Goal: Task Accomplishment & Management: Use online tool/utility

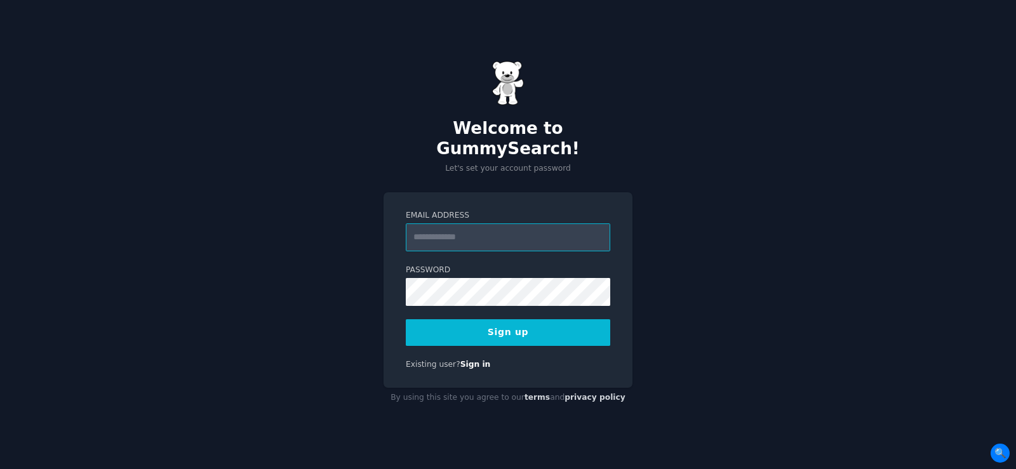
click at [469, 230] on input "Email Address" at bounding box center [508, 237] width 204 height 28
paste input "**********"
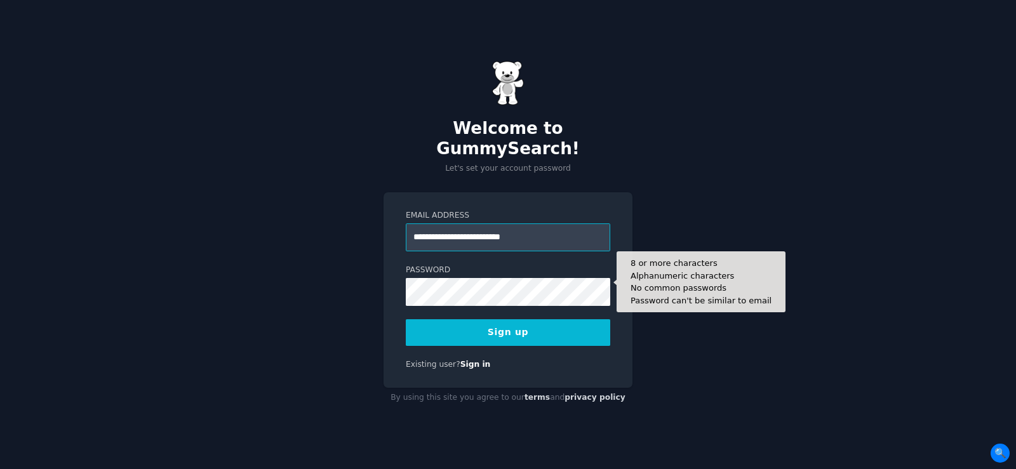
type input "**********"
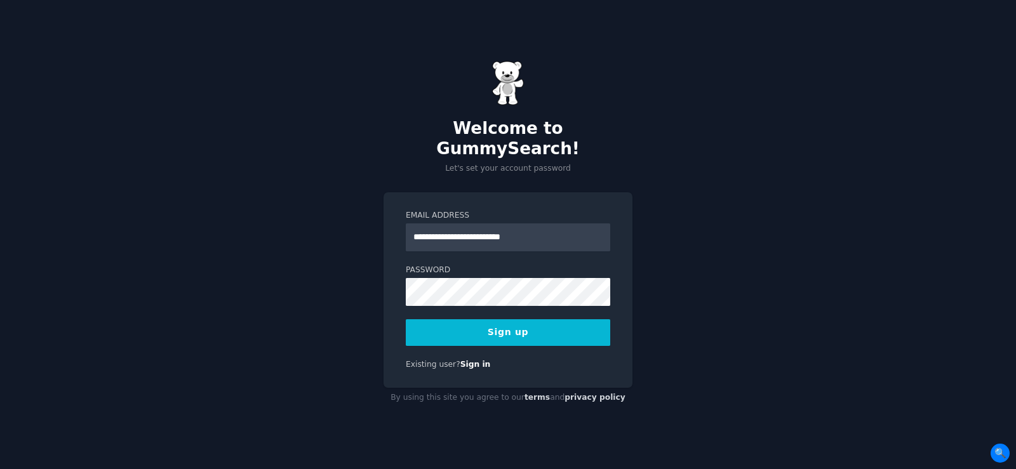
click at [455, 326] on button "Sign up" at bounding box center [508, 332] width 204 height 27
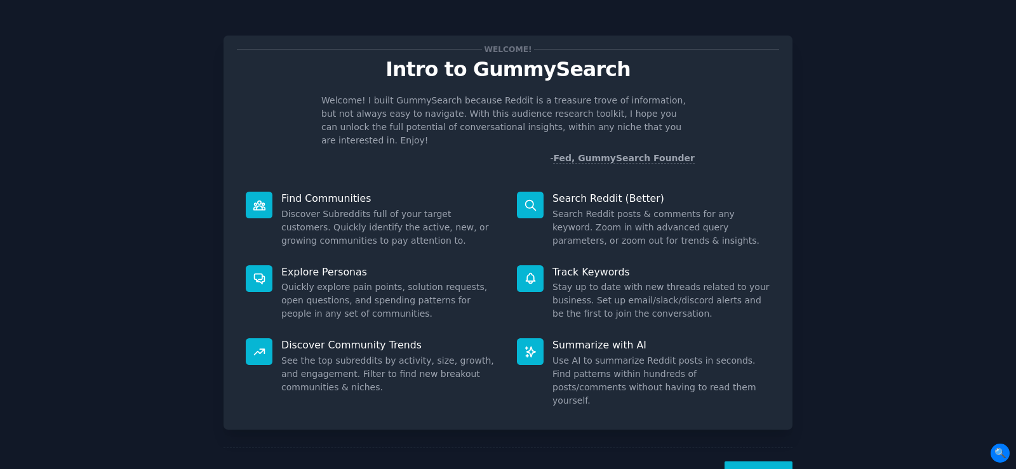
scroll to position [28, 0]
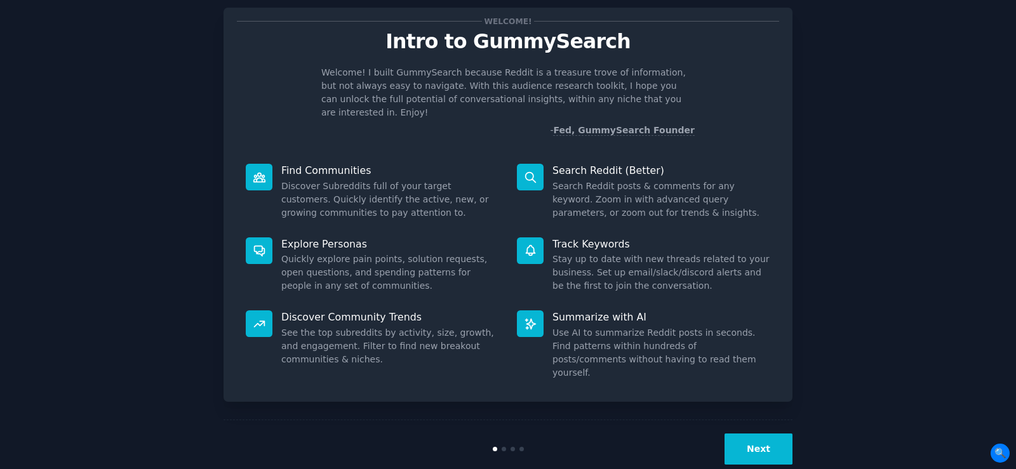
click at [757, 434] on button "Next" at bounding box center [758, 449] width 68 height 31
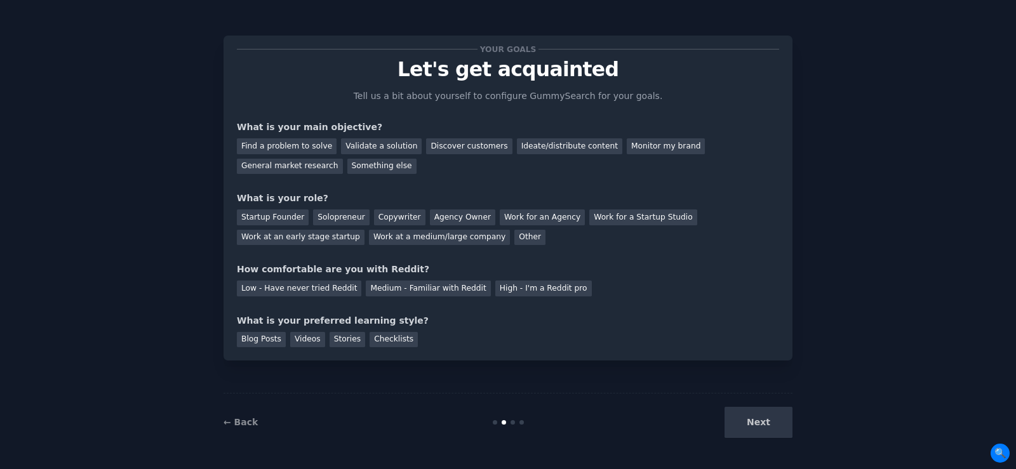
click at [757, 418] on div "Next" at bounding box center [697, 422] width 190 height 31
click at [767, 421] on div "Next" at bounding box center [697, 422] width 190 height 31
click at [515, 221] on div "Work for an Agency" at bounding box center [542, 217] width 85 height 16
click at [446, 145] on div "Discover customers" at bounding box center [469, 146] width 86 height 16
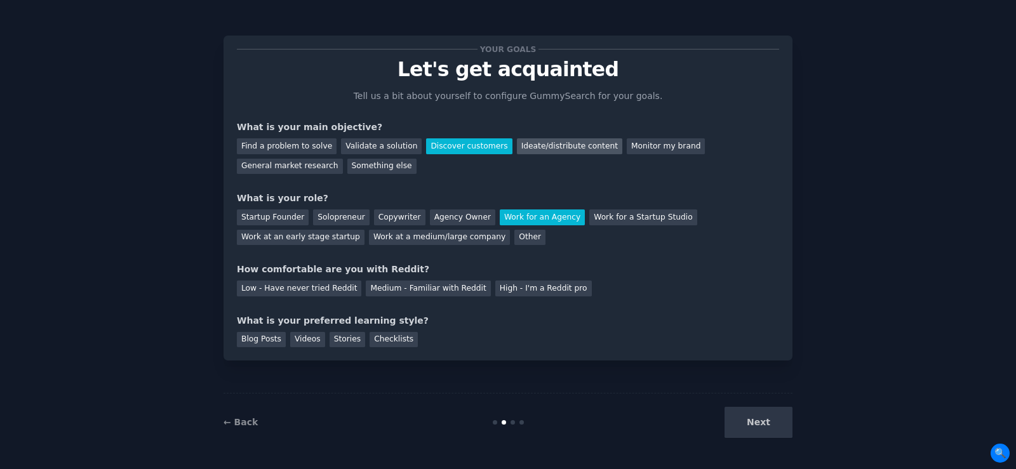
click at [526, 143] on div "Ideate/distribute content" at bounding box center [569, 146] width 105 height 16
click at [465, 150] on div "Discover customers" at bounding box center [469, 146] width 86 height 16
click at [271, 289] on div "Low - Have never tried Reddit" at bounding box center [299, 289] width 124 height 16
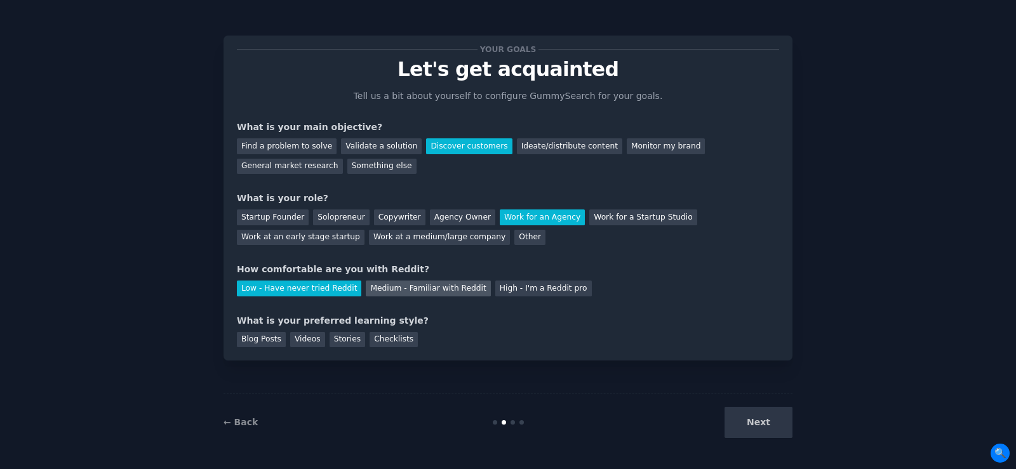
click at [390, 294] on div "Medium - Familiar with Reddit" at bounding box center [428, 289] width 124 height 16
click at [258, 336] on div "Blog Posts" at bounding box center [261, 340] width 49 height 16
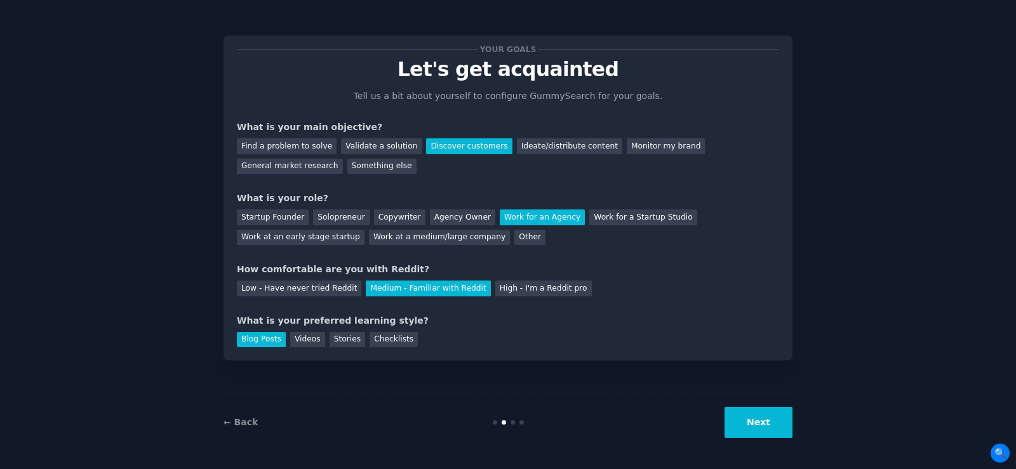
click at [783, 430] on button "Next" at bounding box center [758, 422] width 68 height 31
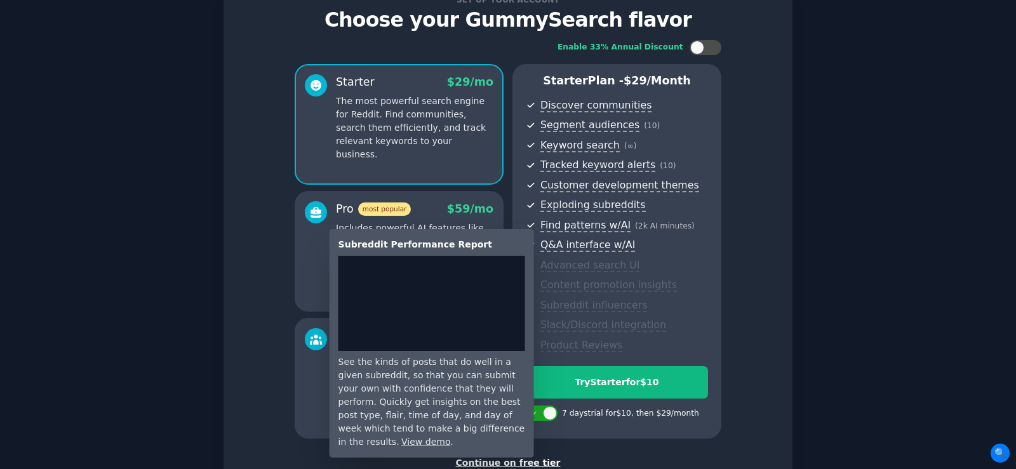
scroll to position [140, 0]
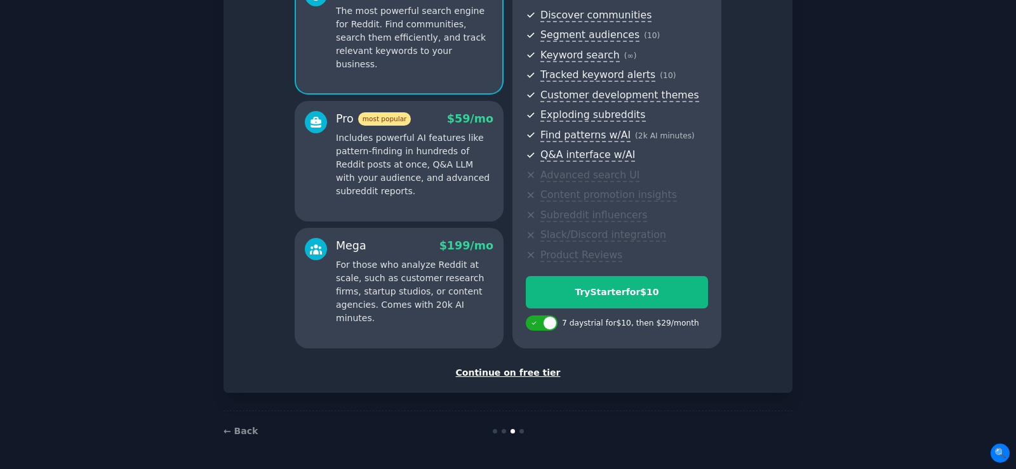
click at [512, 375] on div "Continue on free tier" at bounding box center [508, 372] width 542 height 13
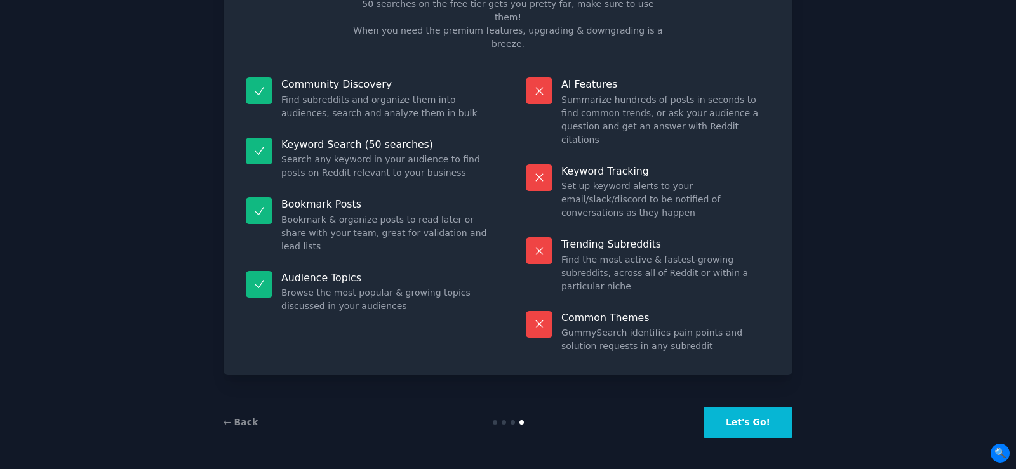
scroll to position [25, 0]
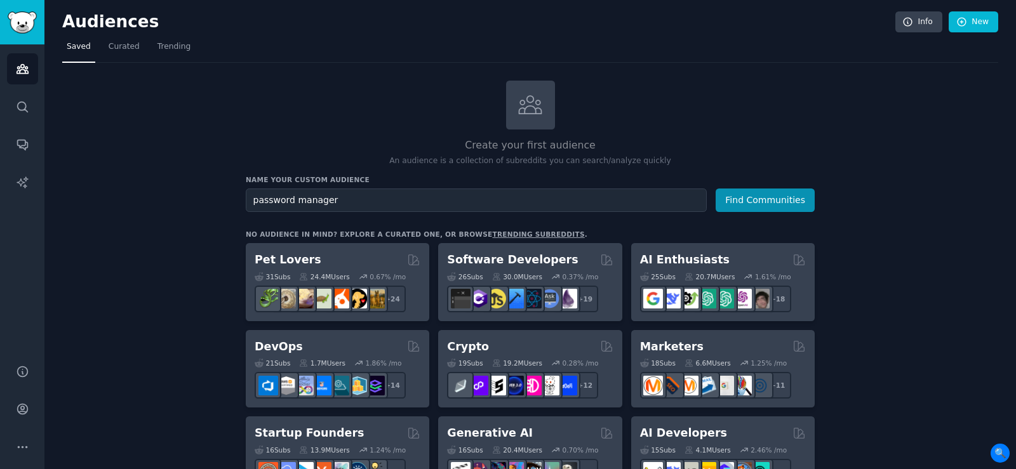
type input "password manager"
click at [715, 189] on button "Find Communities" at bounding box center [764, 200] width 99 height 23
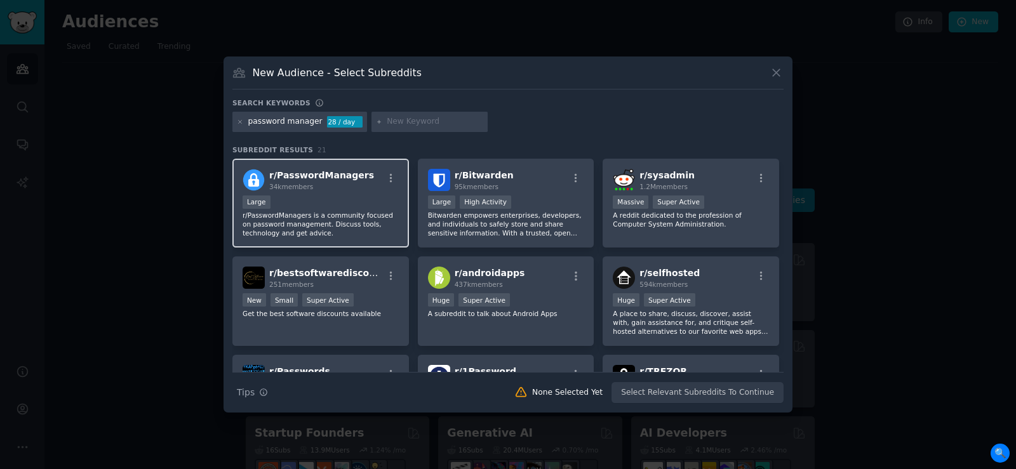
click at [352, 210] on div "Large" at bounding box center [321, 204] width 156 height 16
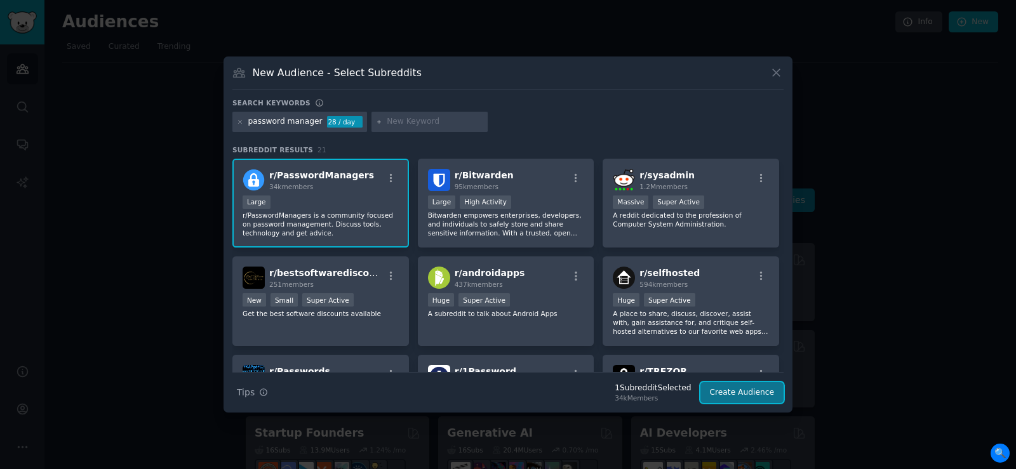
click at [769, 390] on button "Create Audience" at bounding box center [742, 393] width 84 height 22
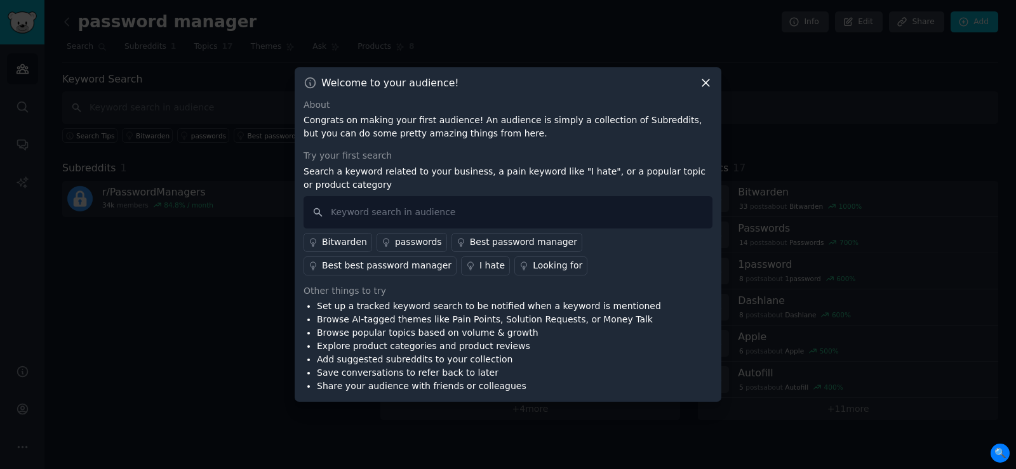
click at [706, 80] on icon at bounding box center [705, 82] width 13 height 13
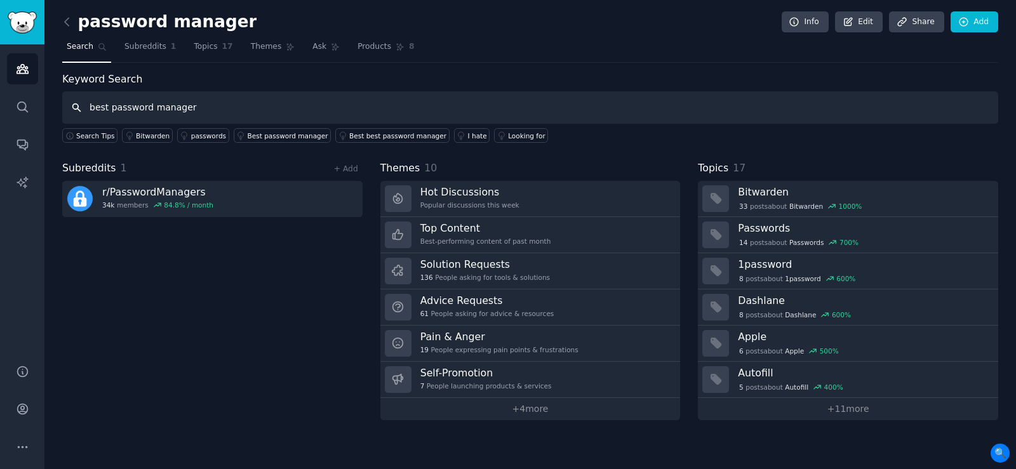
type input "best password manager"
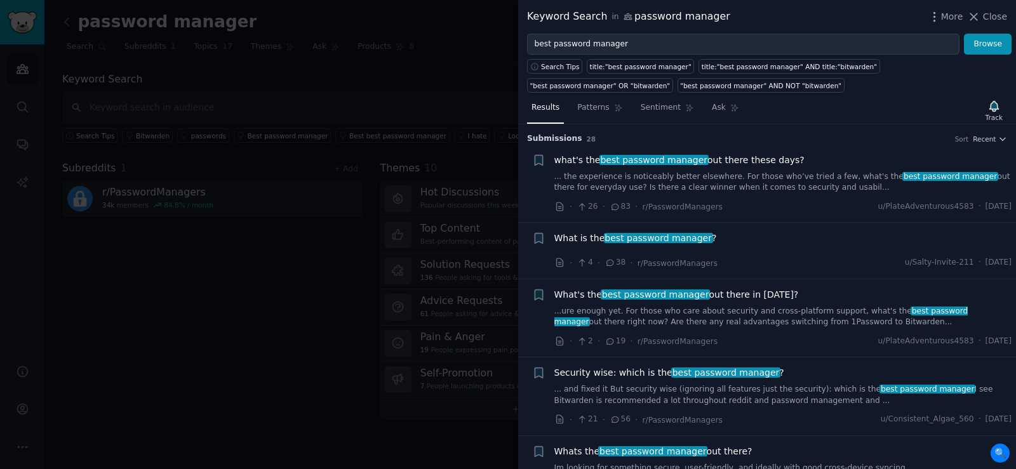
click at [665, 156] on span "best password manager" at bounding box center [653, 160] width 109 height 10
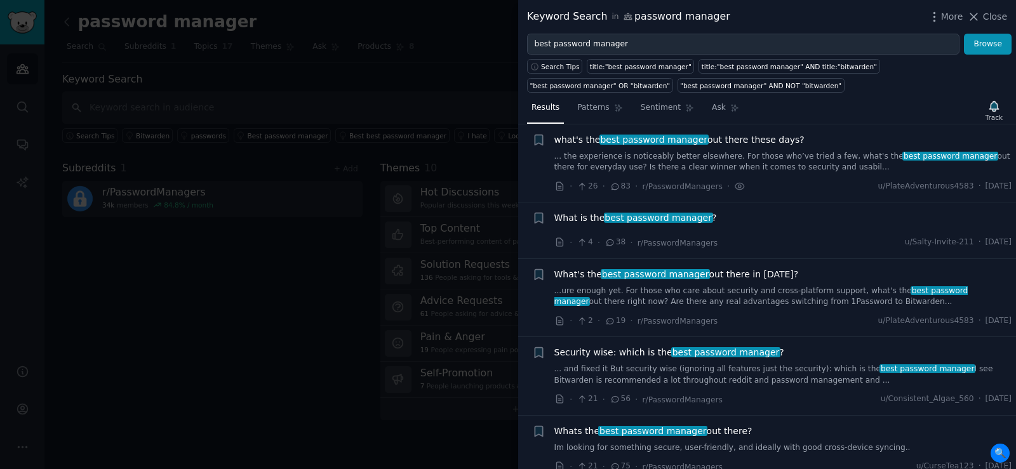
click at [604, 218] on span "best password manager" at bounding box center [658, 218] width 109 height 10
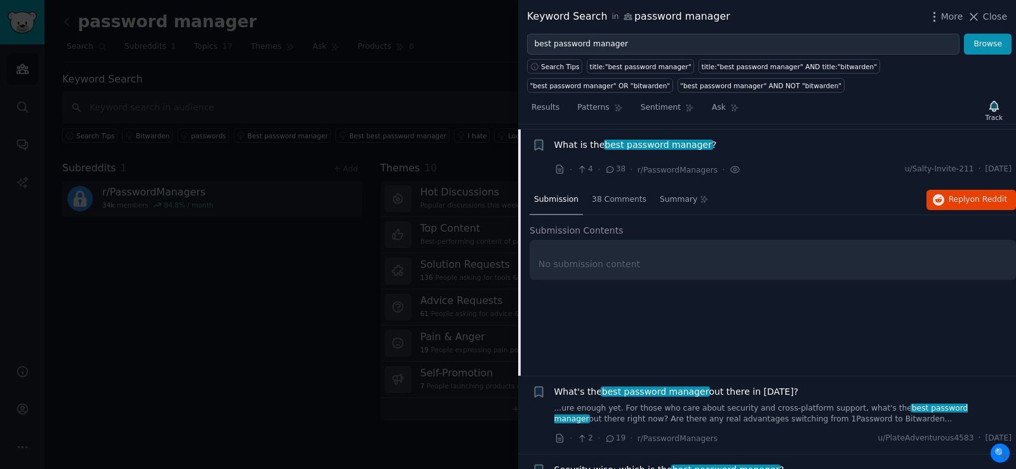
scroll to position [98, 0]
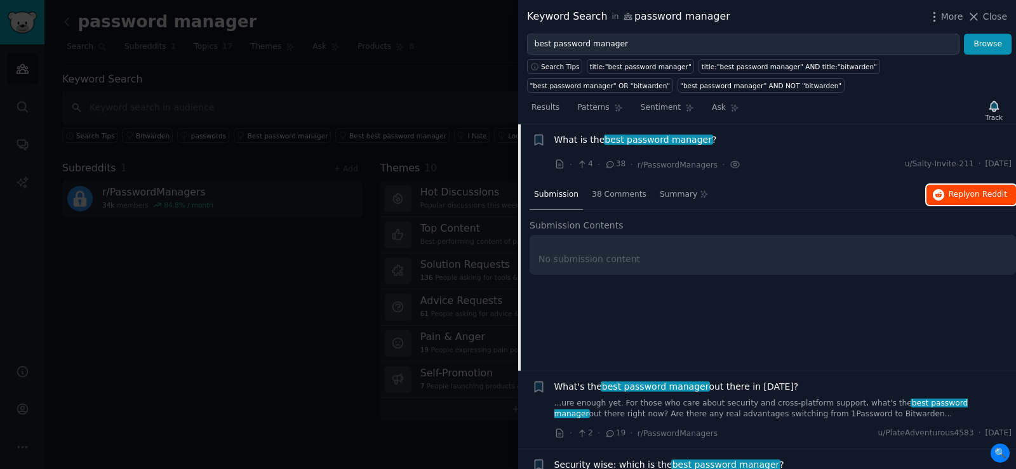
click at [957, 194] on span "Reply on Reddit" at bounding box center [977, 194] width 58 height 11
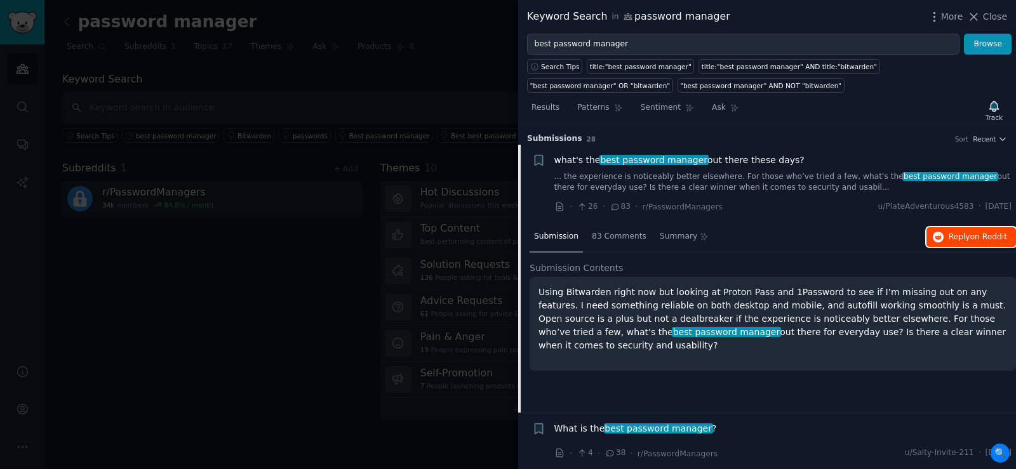
click at [955, 237] on span "Reply on Reddit" at bounding box center [977, 237] width 58 height 11
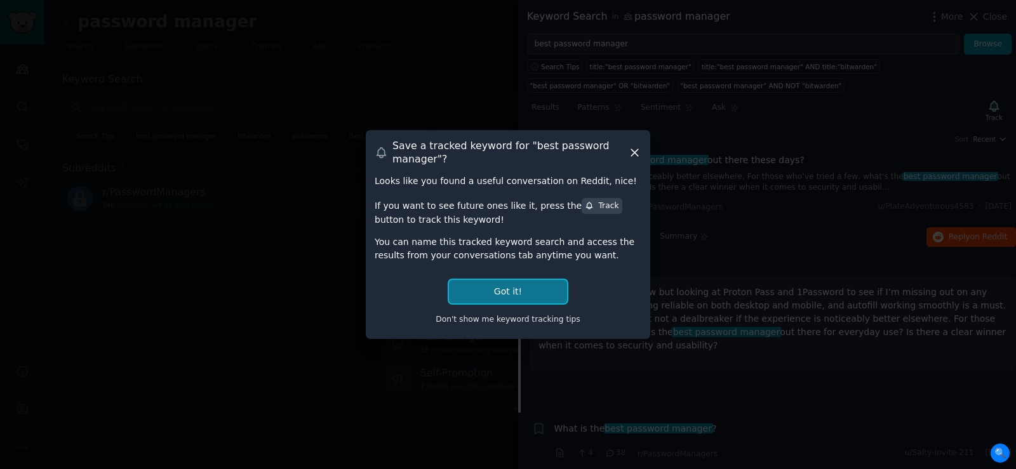
click at [500, 285] on button "Got it!" at bounding box center [508, 291] width 118 height 23
